Goal: Navigation & Orientation: Find specific page/section

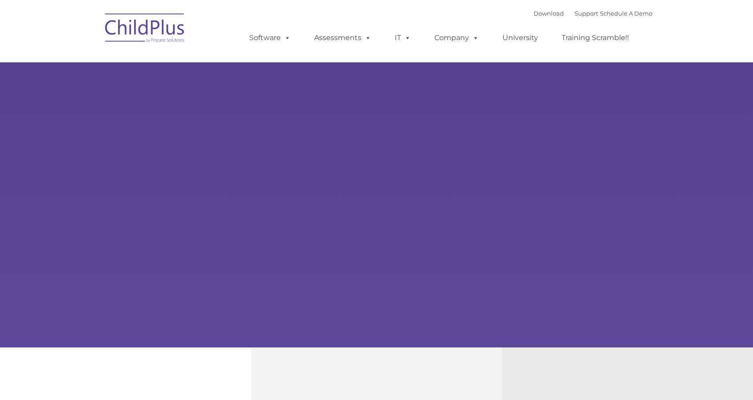
select select "MEDIUM"
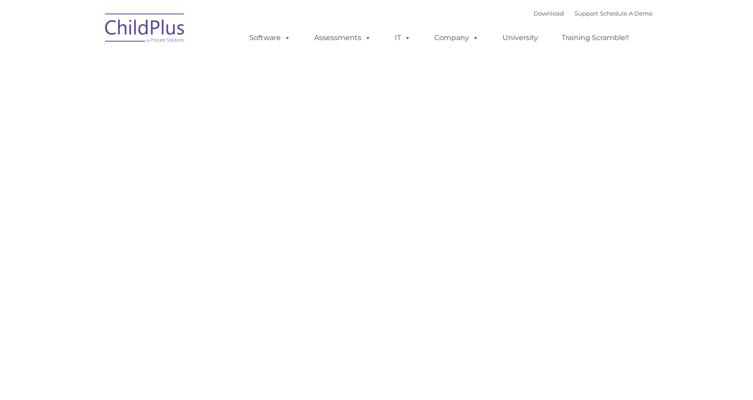
type input ""
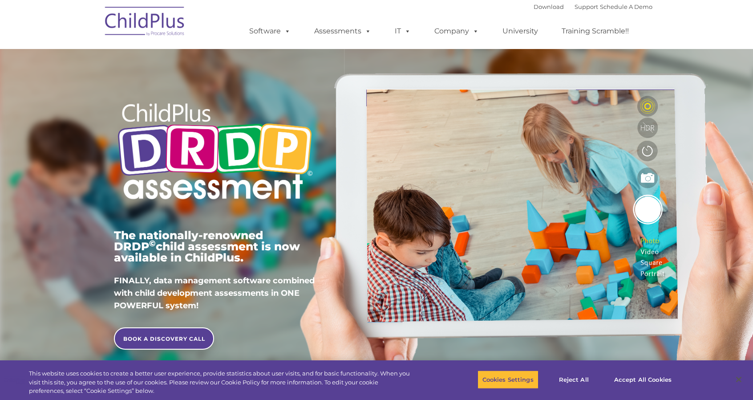
type input ""
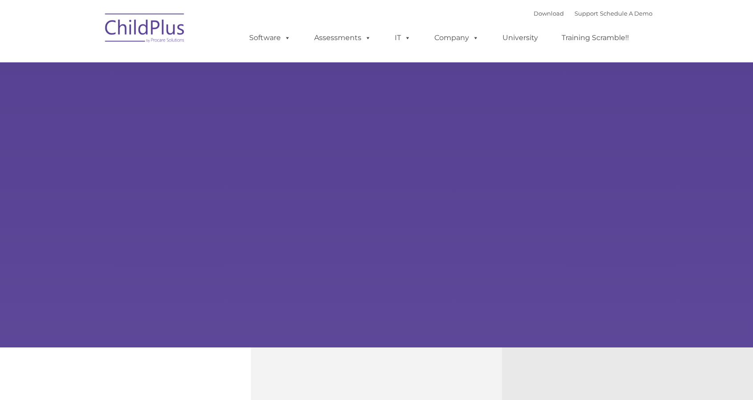
type input ""
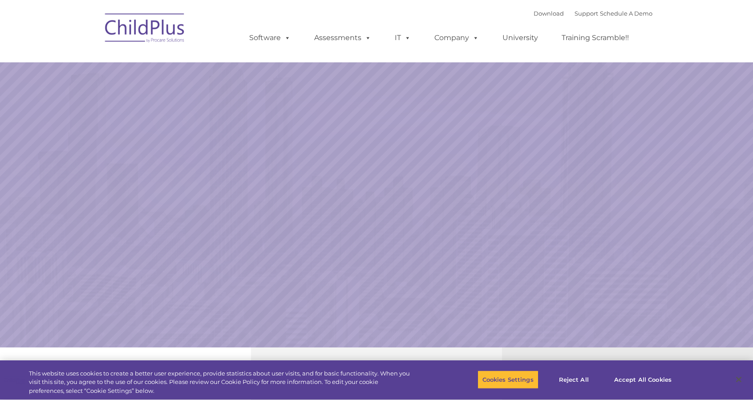
select select "MEDIUM"
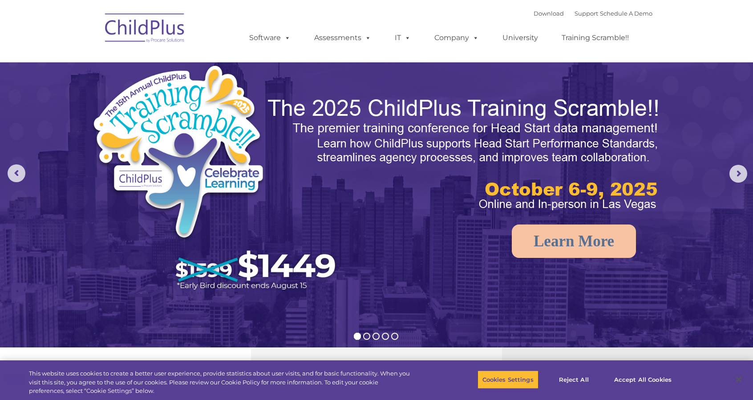
drag, startPoint x: 698, startPoint y: 15, endPoint x: 696, endPoint y: 7, distance: 8.6
click at [698, 15] on nav "Download Support | Schedule A Demo  MENU MENU Software ChildPlus: The original…" at bounding box center [376, 31] width 753 height 62
